Goal: Book appointment/travel/reservation

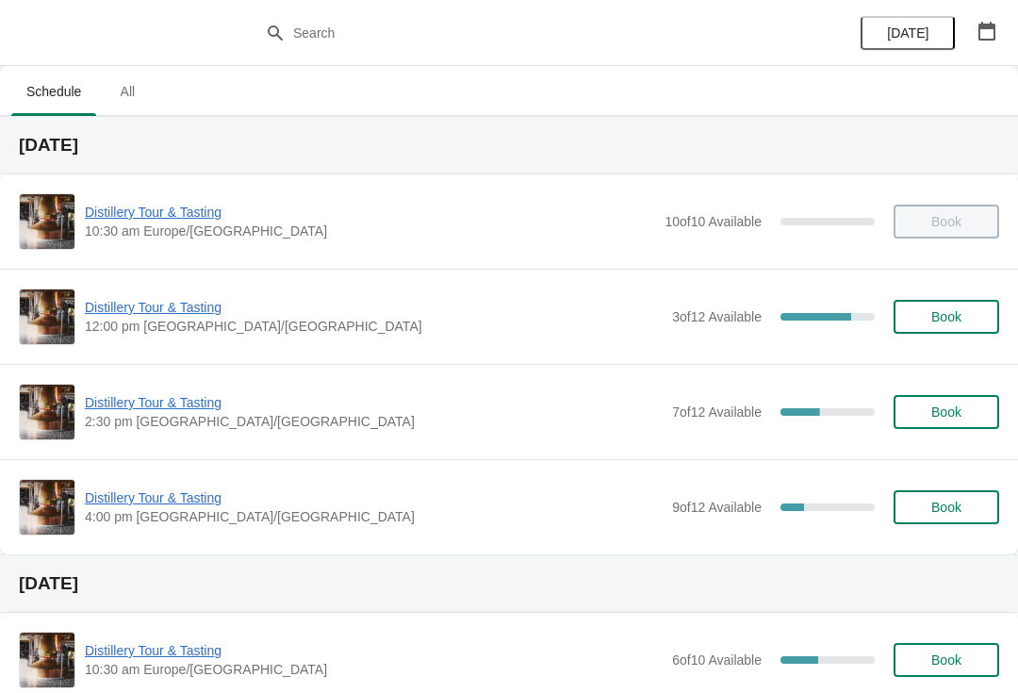
click at [172, 388] on div "Distillery Tour & Tasting 2:30 pm [GEOGRAPHIC_DATA]/[GEOGRAPHIC_DATA] 7 of 12 A…" at bounding box center [509, 412] width 980 height 57
click at [183, 401] on span "Distillery Tour & Tasting" at bounding box center [374, 402] width 578 height 19
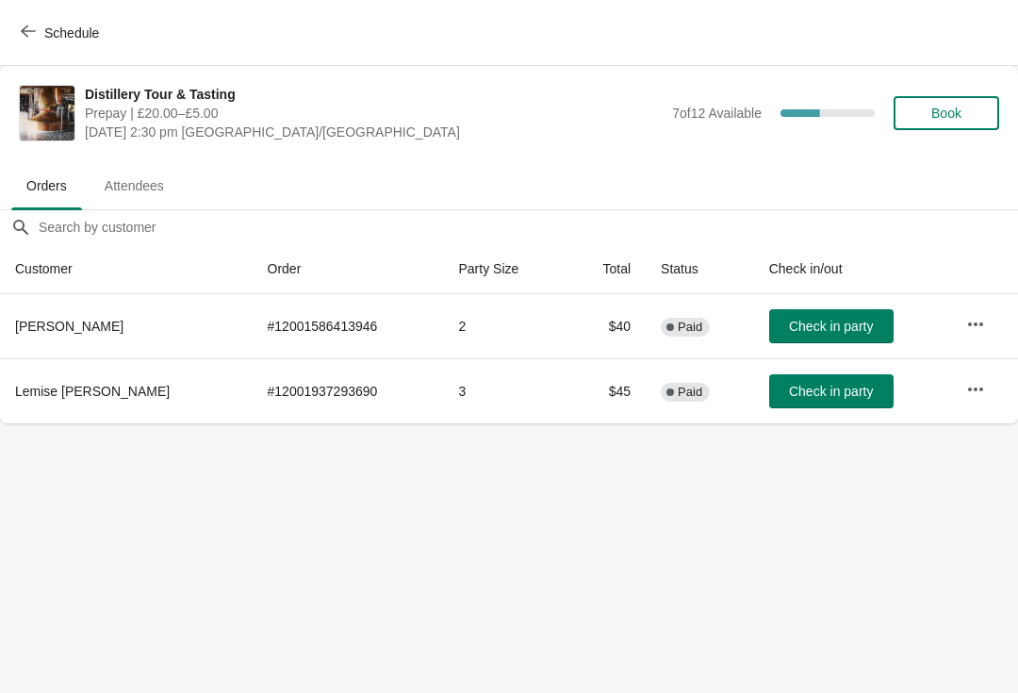
click at [940, 125] on button "Book" at bounding box center [946, 113] width 106 height 34
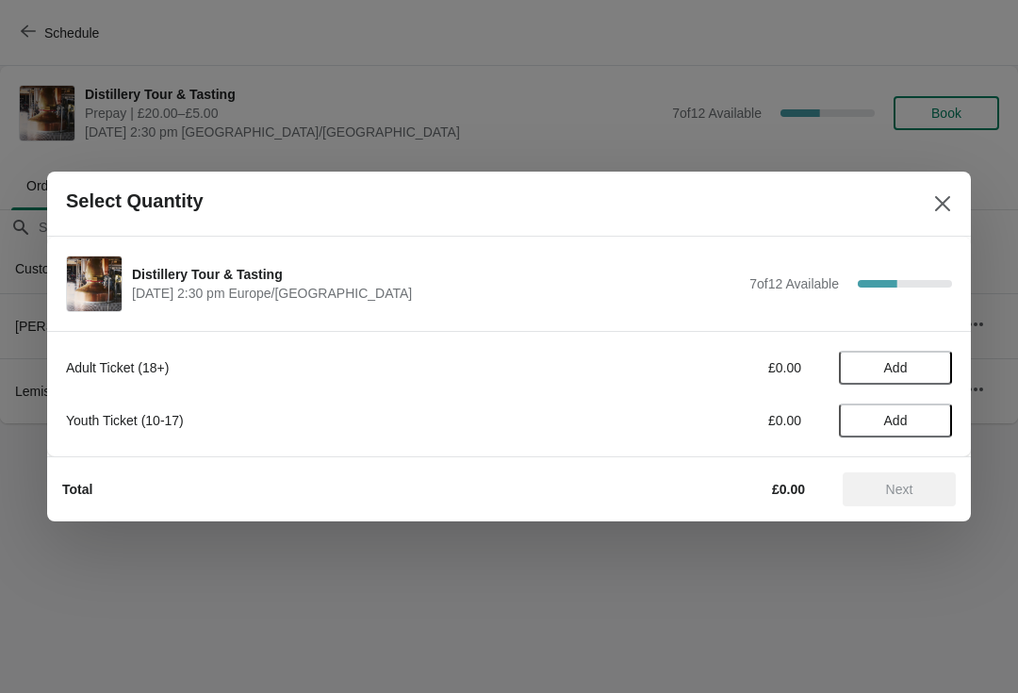
click at [890, 366] on span "Add" at bounding box center [896, 367] width 24 height 15
click at [923, 376] on icon at bounding box center [928, 368] width 20 height 20
click at [891, 492] on span "Next" at bounding box center [899, 489] width 27 height 15
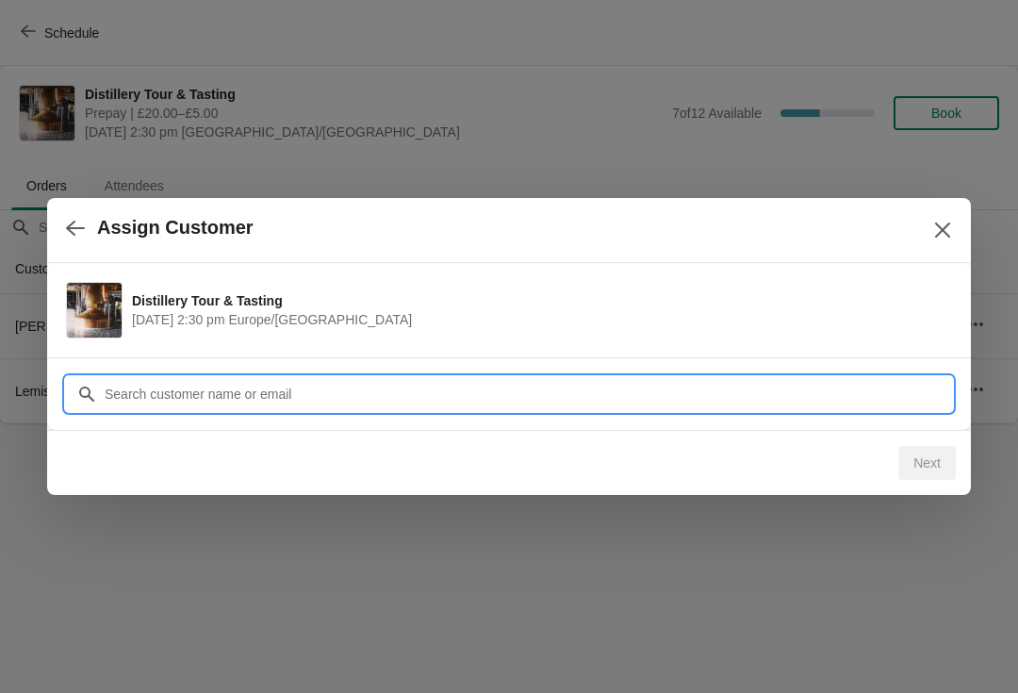
click at [188, 423] on div "Assign Customer Distillery Tour & Tasting [DATE] 2:30 pm [GEOGRAPHIC_DATA]/[GEO…" at bounding box center [509, 423] width 1018 height 0
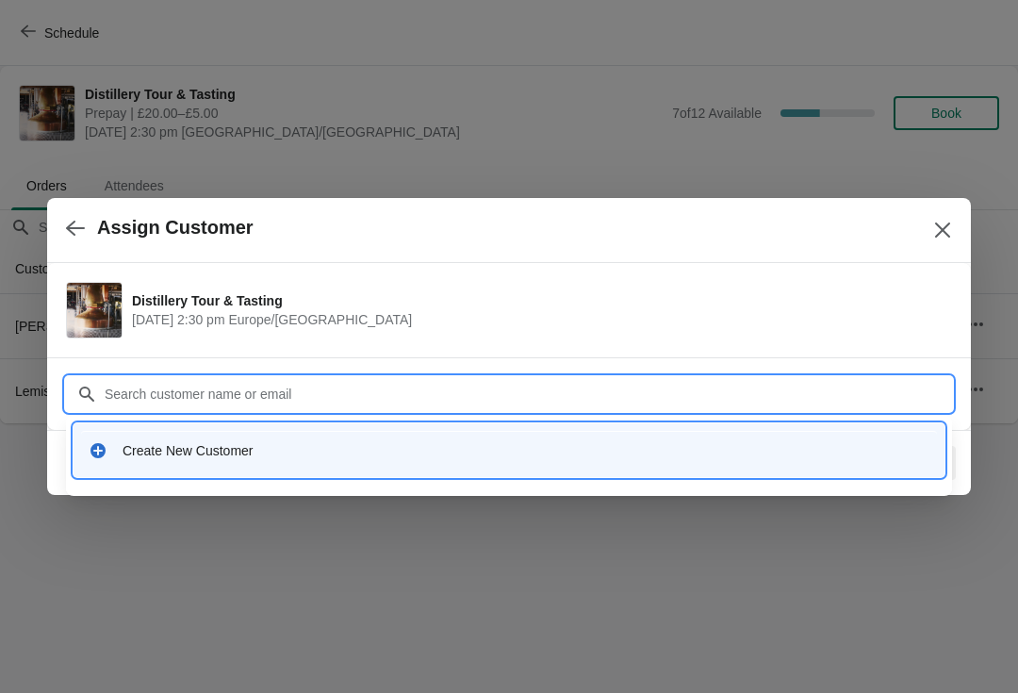
click at [123, 458] on div "Create New Customer" at bounding box center [526, 450] width 807 height 19
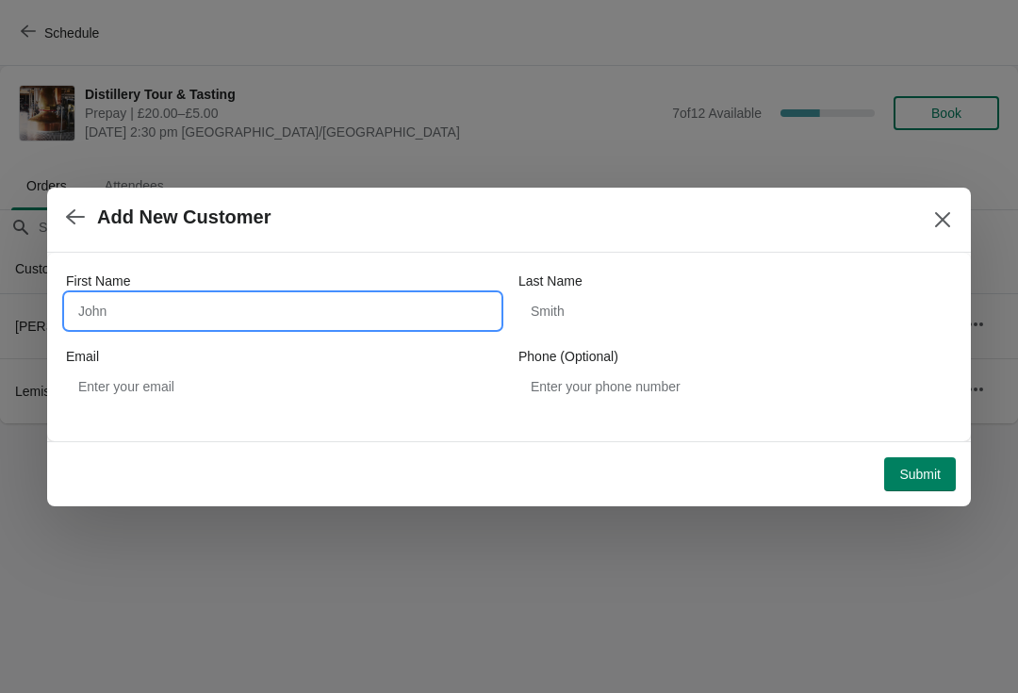
click at [114, 319] on input "First Name" at bounding box center [283, 311] width 434 height 34
type input "[PERSON_NAME]"
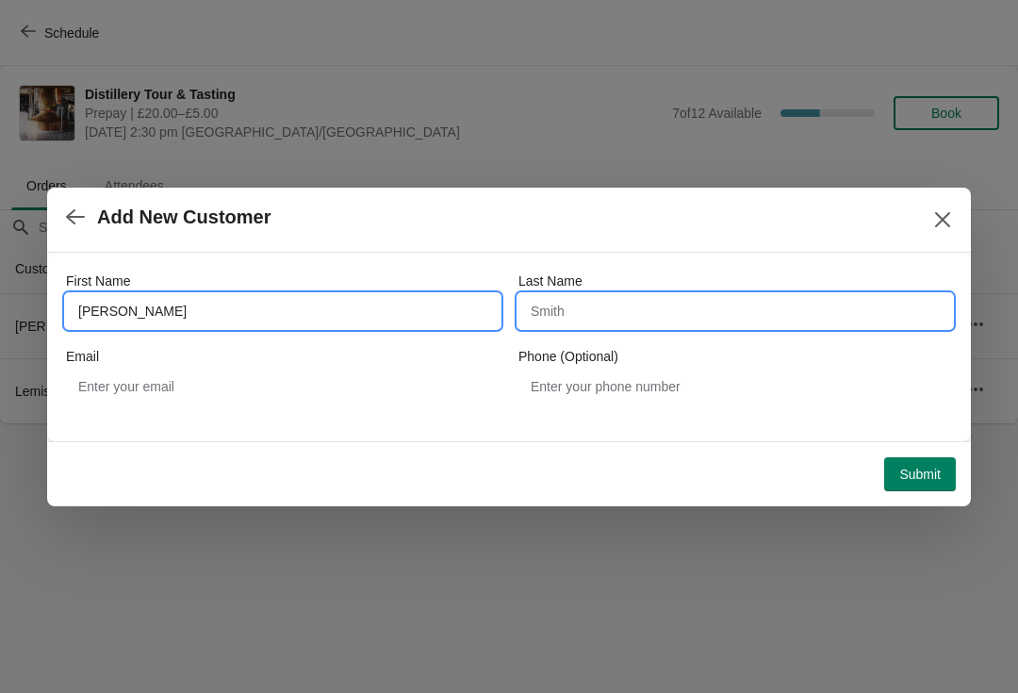
click at [549, 309] on input "Last Name" at bounding box center [735, 311] width 434 height 34
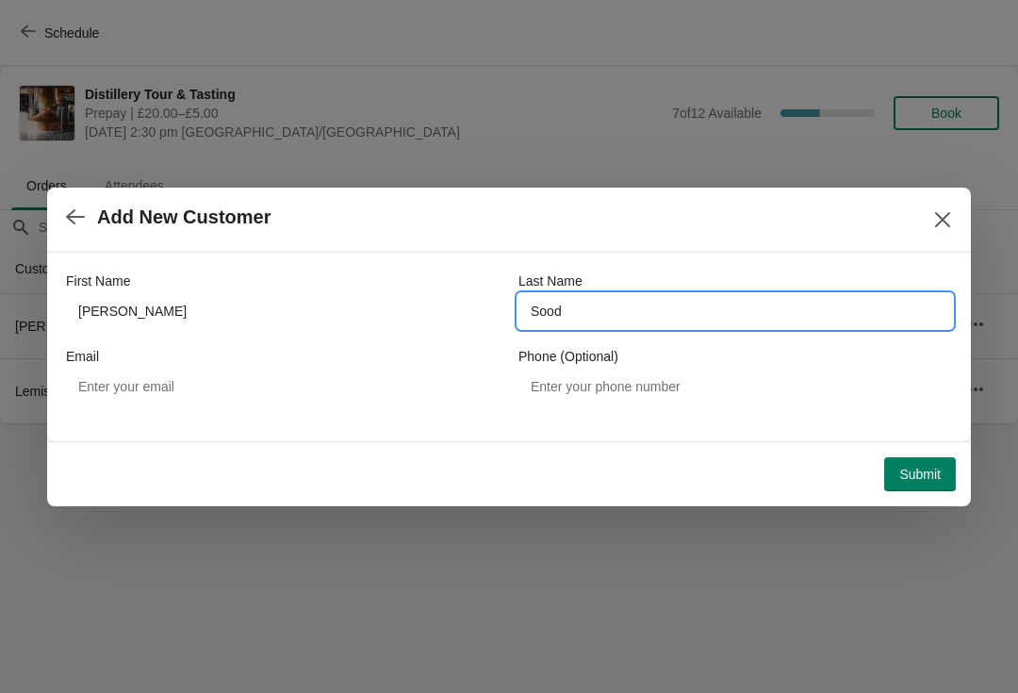
type input "Sood"
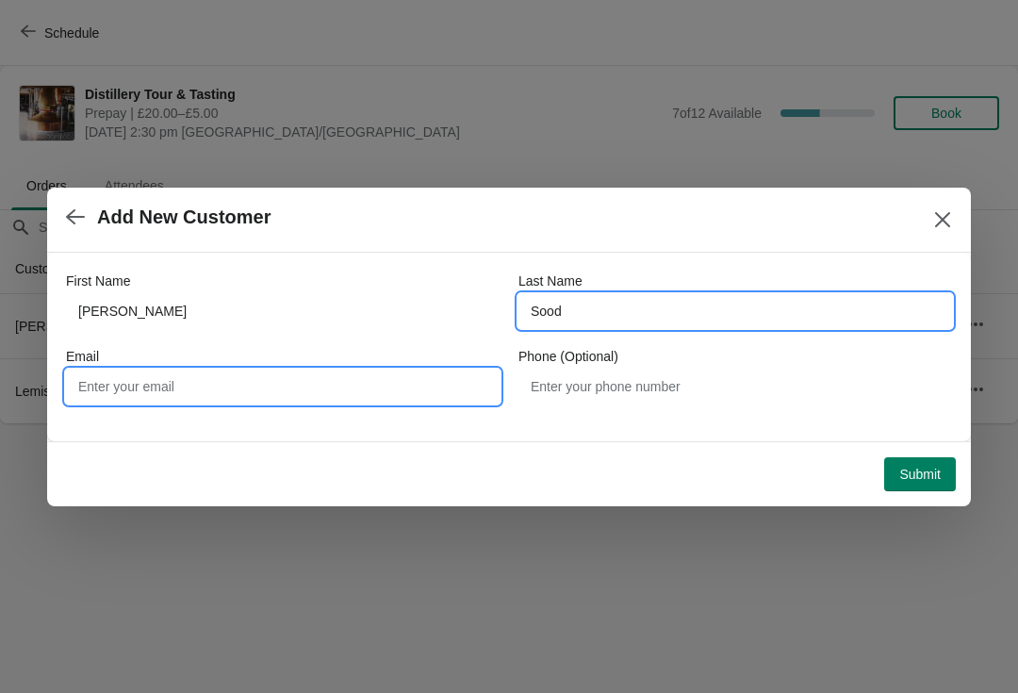
click at [109, 395] on input "Email" at bounding box center [283, 386] width 434 height 34
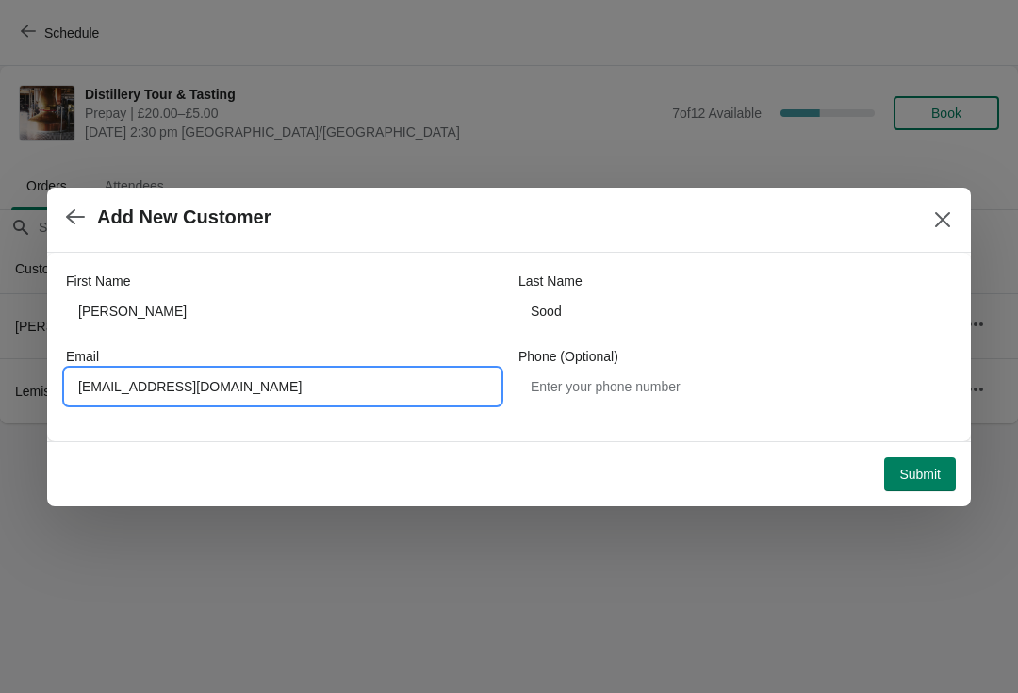
type input "[EMAIL_ADDRESS][DOMAIN_NAME]"
click at [902, 476] on span "Submit" at bounding box center [919, 473] width 41 height 15
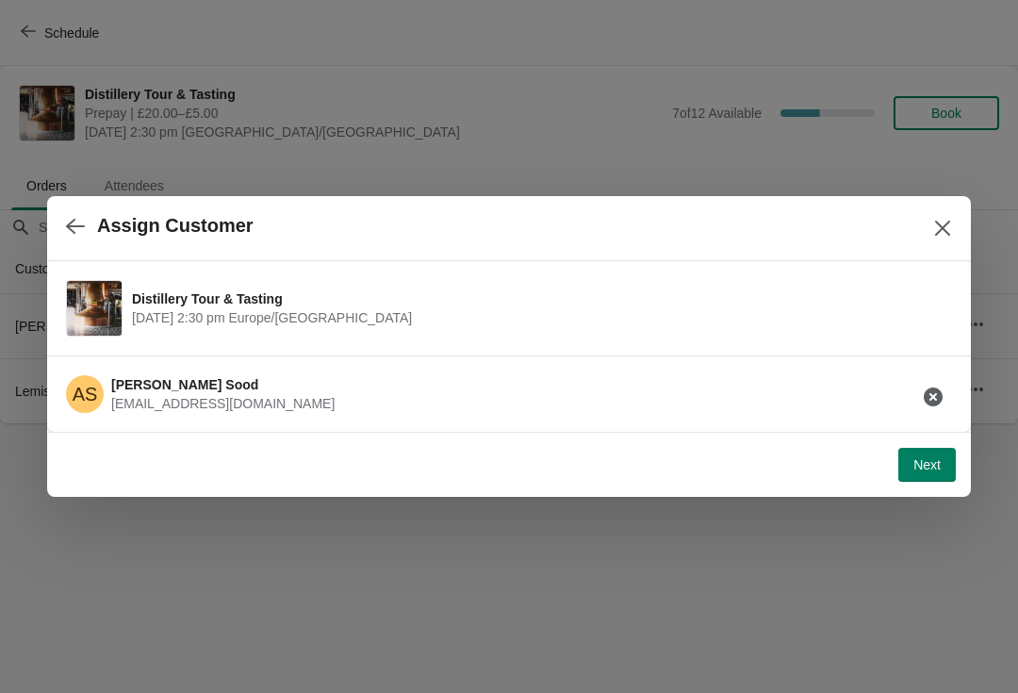
click at [939, 460] on span "Next" at bounding box center [926, 464] width 27 height 15
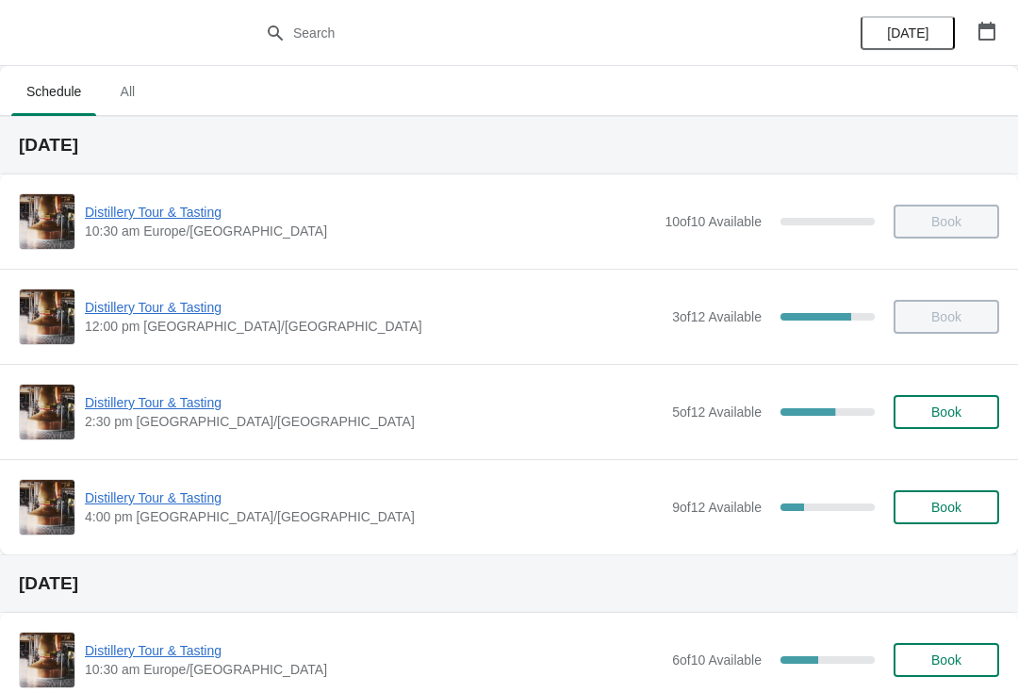
click at [155, 397] on span "Distillery Tour & Tasting" at bounding box center [374, 402] width 578 height 19
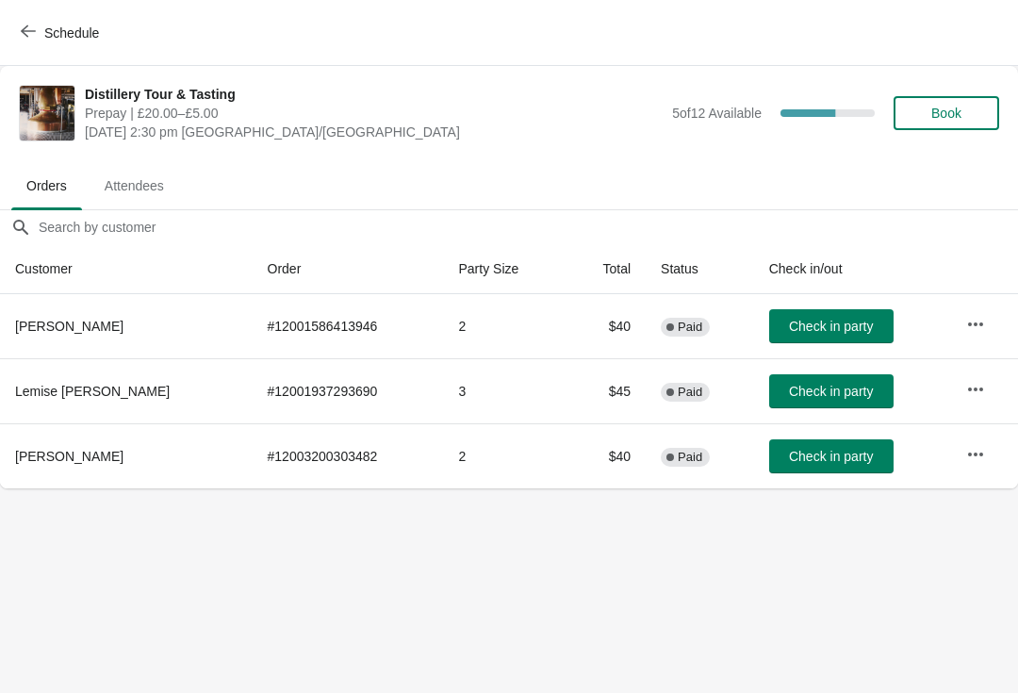
click at [812, 463] on span "Check in party" at bounding box center [831, 456] width 84 height 15
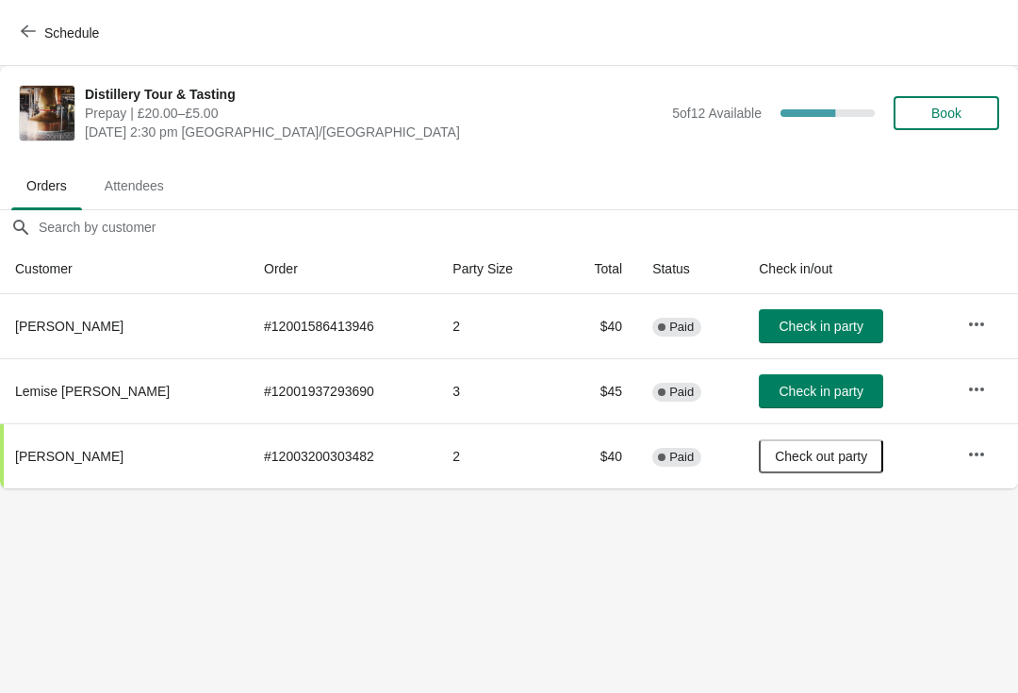
click at [815, 460] on span "Check out party" at bounding box center [821, 456] width 92 height 15
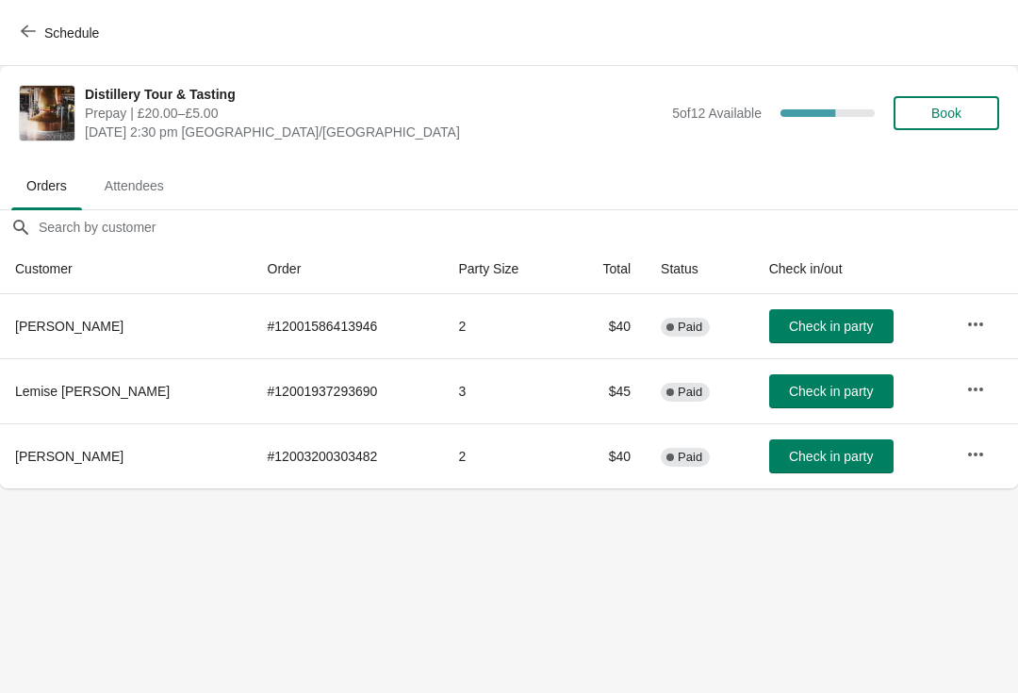
click at [805, 457] on span "Check in party" at bounding box center [831, 456] width 84 height 15
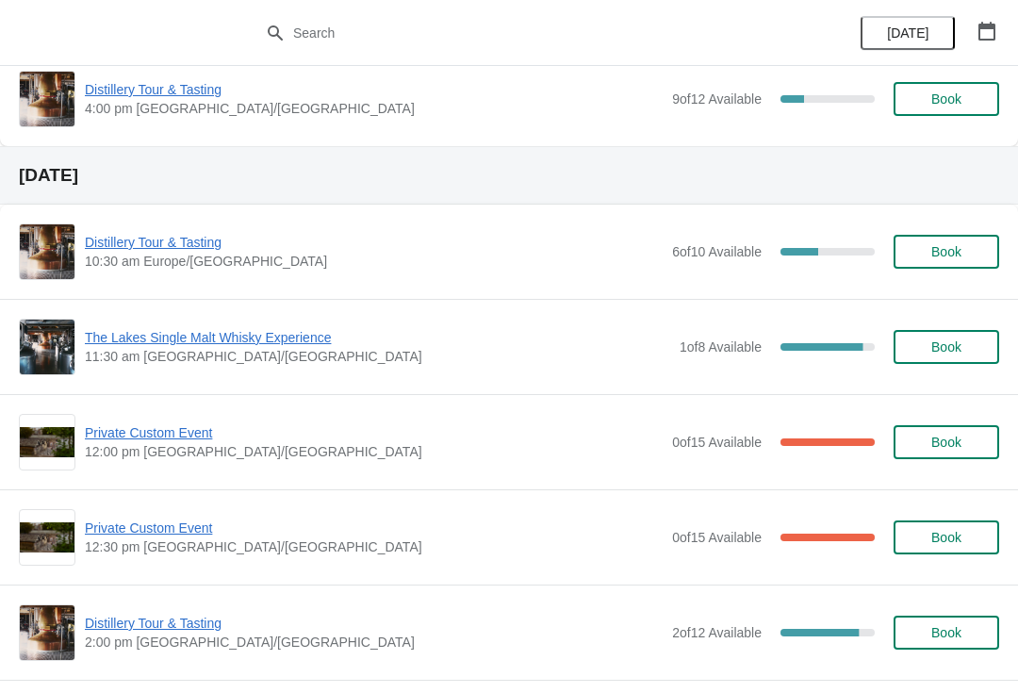
scroll to position [448, 0]
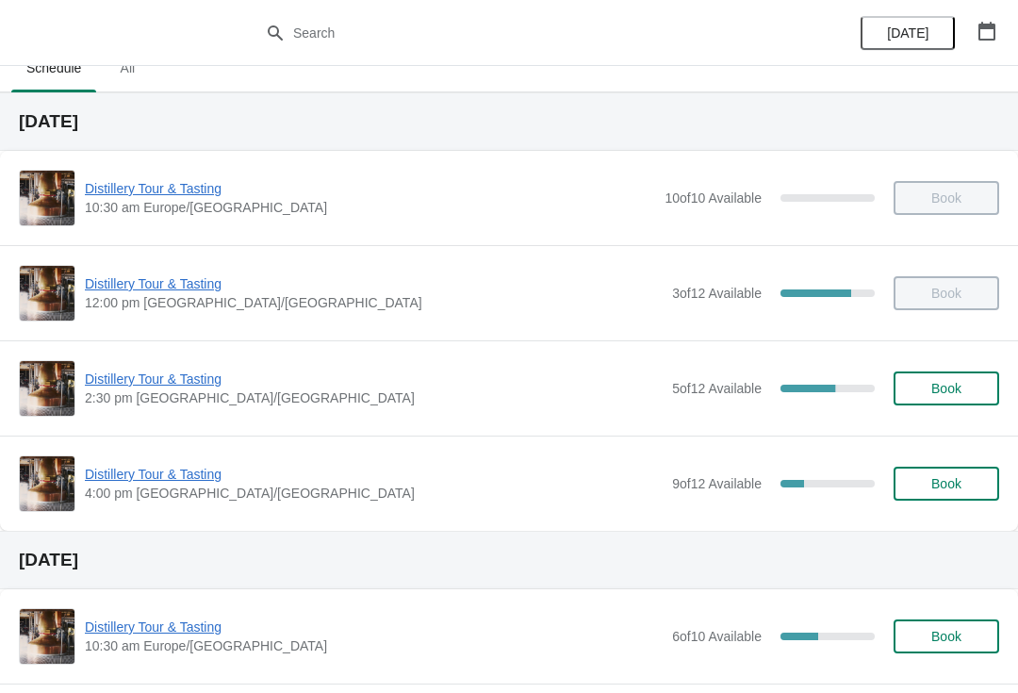
scroll to position [26, 0]
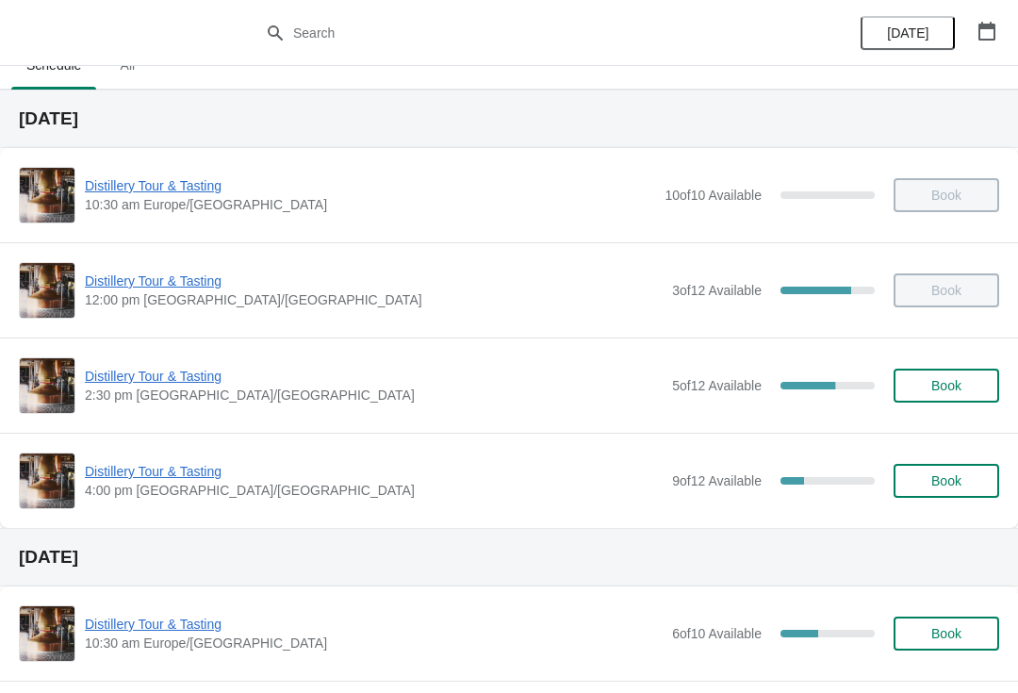
click at [168, 467] on span "Distillery Tour & Tasting" at bounding box center [374, 471] width 578 height 19
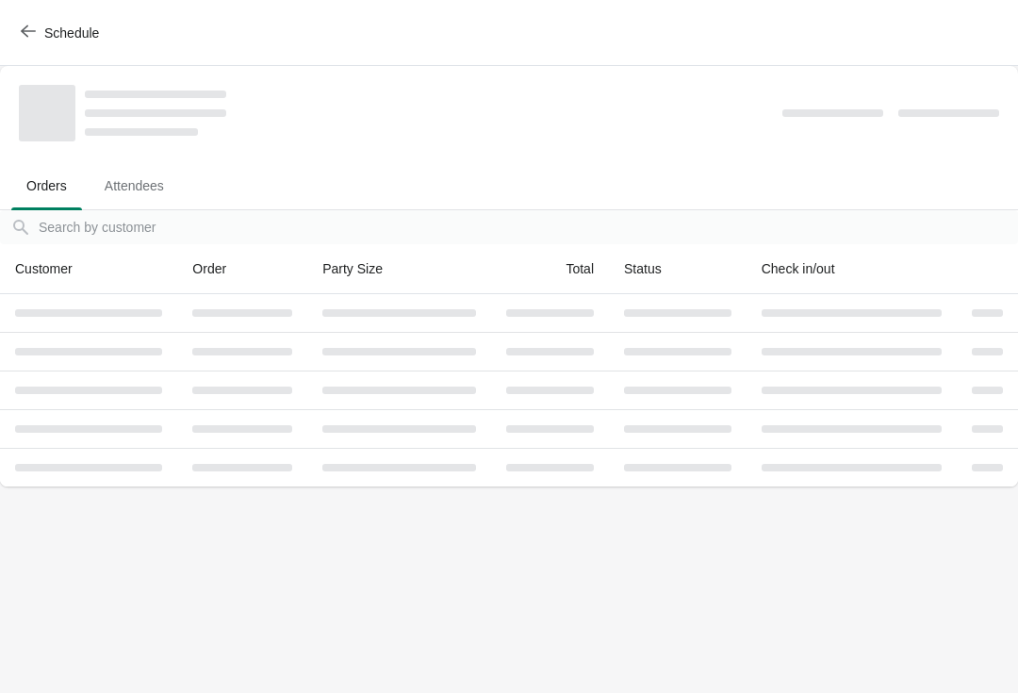
scroll to position [0, 0]
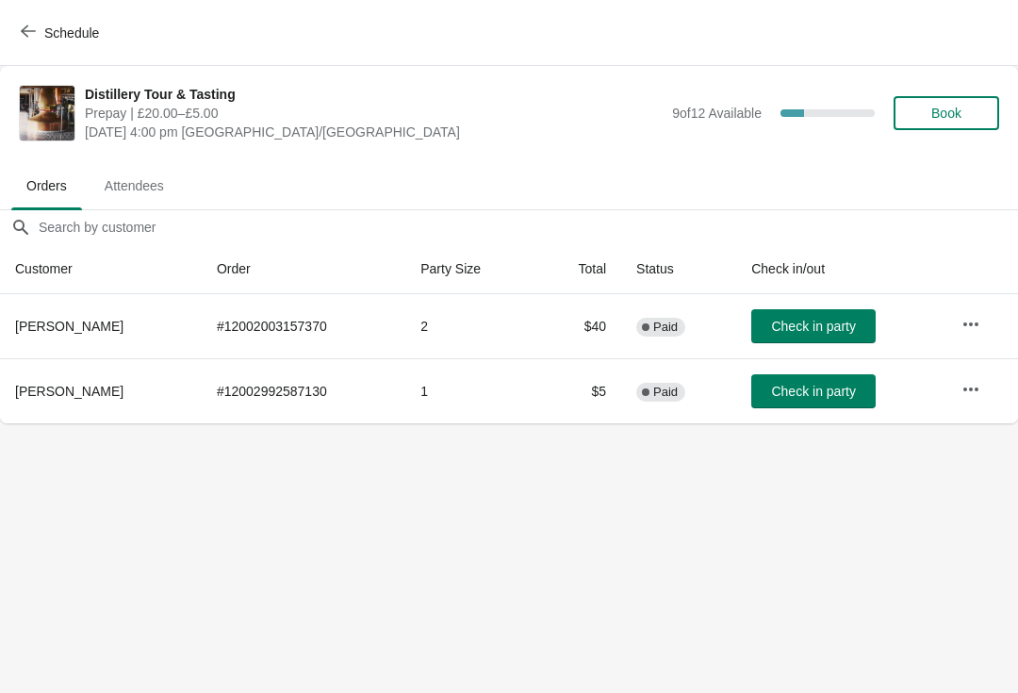
click at [67, 29] on span "Schedule" at bounding box center [71, 32] width 55 height 15
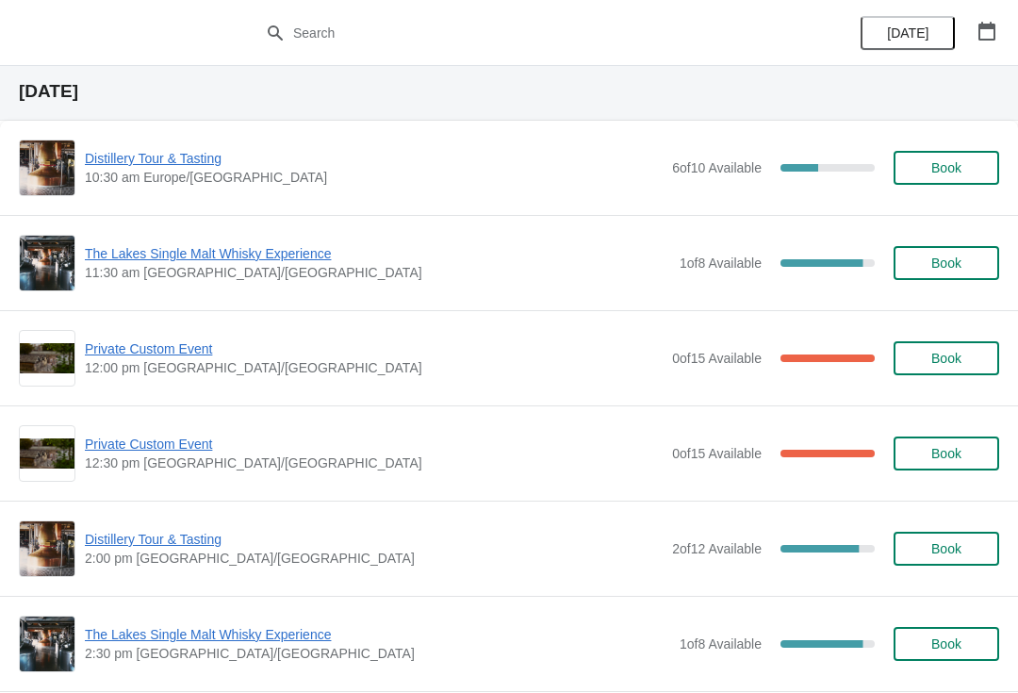
scroll to position [430, 0]
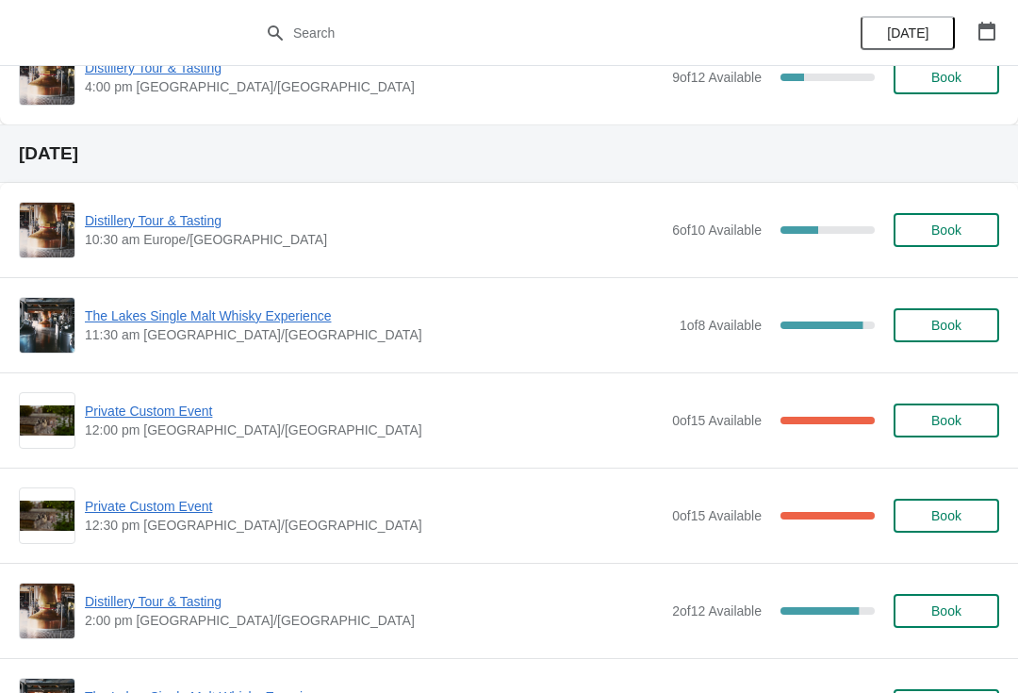
click at [211, 322] on span "The Lakes Single Malt Whisky Experience" at bounding box center [377, 315] width 585 height 19
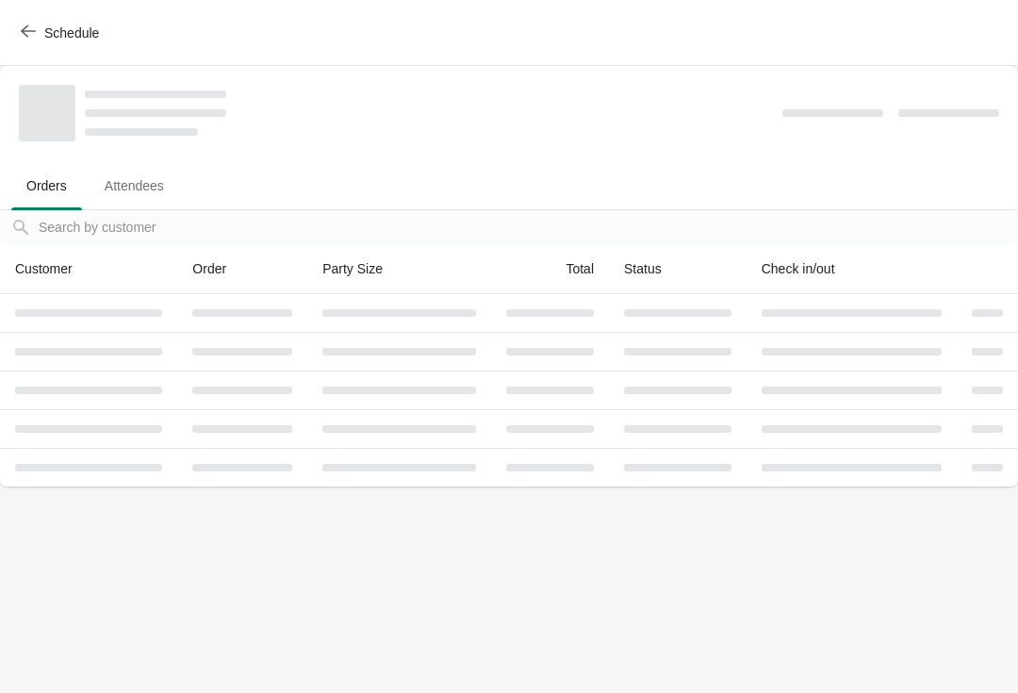
scroll to position [0, 0]
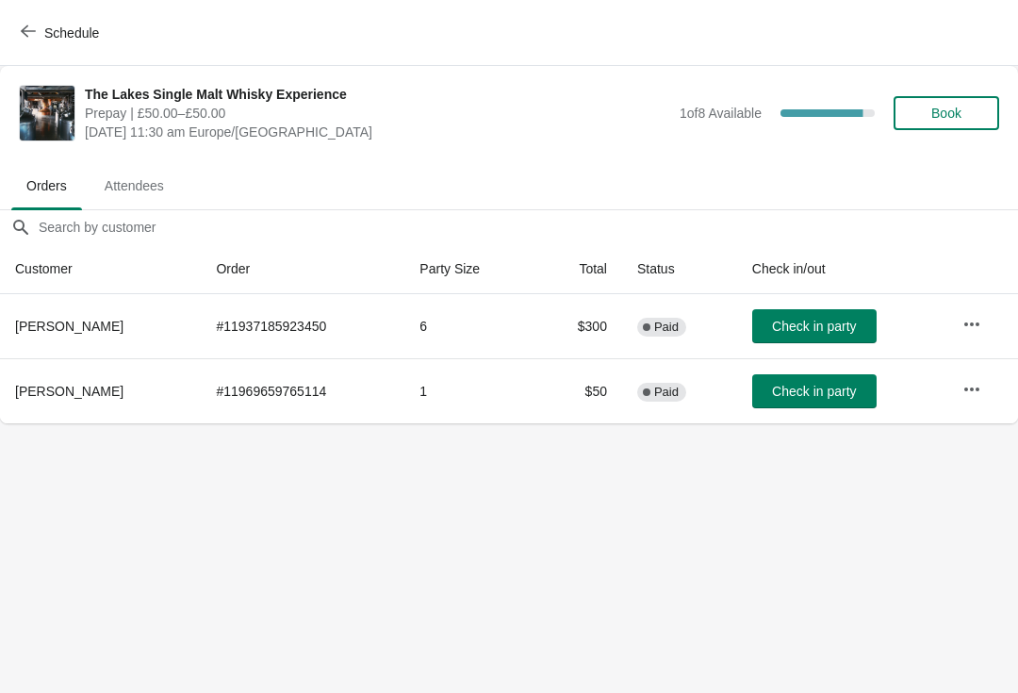
click at [40, 41] on span "Schedule" at bounding box center [62, 33] width 74 height 18
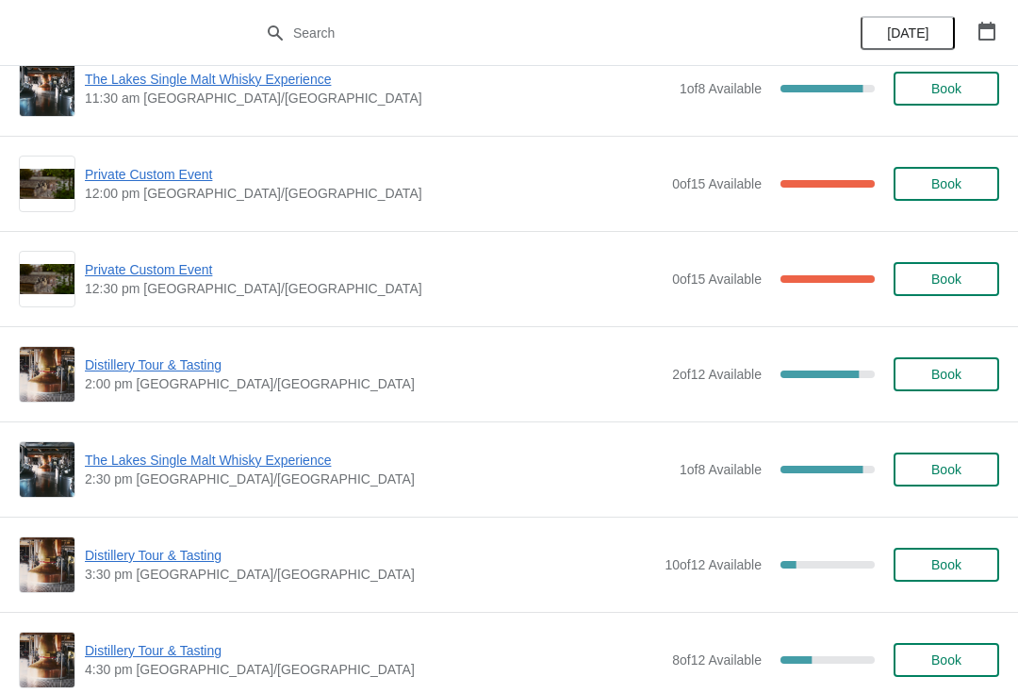
scroll to position [653, 0]
